Goal: Information Seeking & Learning: Learn about a topic

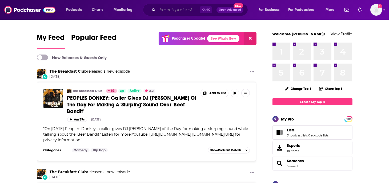
click at [167, 9] on input "Search podcasts, credits, & more..." at bounding box center [179, 10] width 42 height 9
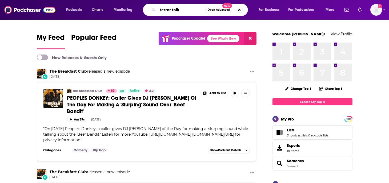
type input "terror talk"
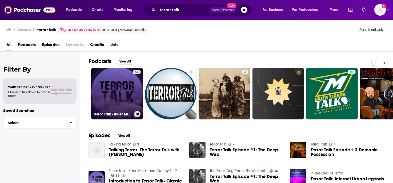
click at [111, 93] on link "53 Terror Talk - Killer Minds and Creepy Stuff" at bounding box center [117, 94] width 52 height 52
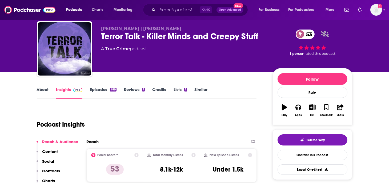
scroll to position [27, 0]
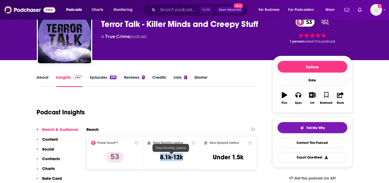
drag, startPoint x: 186, startPoint y: 159, endPoint x: 160, endPoint y: 160, distance: 25.6
click at [160, 160] on div "Total Monthly Listens 8.1k-12k" at bounding box center [171, 153] width 48 height 25
copy h3 "8.1k-12k"
click at [162, 112] on div "Podcast Insights" at bounding box center [145, 109] width 216 height 27
click at [46, 77] on link "About" at bounding box center [43, 81] width 12 height 12
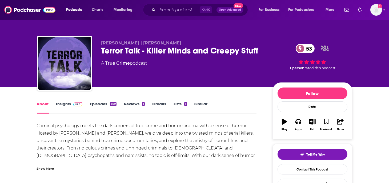
click at [67, 105] on link "Insights" at bounding box center [69, 108] width 26 height 12
